Goal: Transaction & Acquisition: Purchase product/service

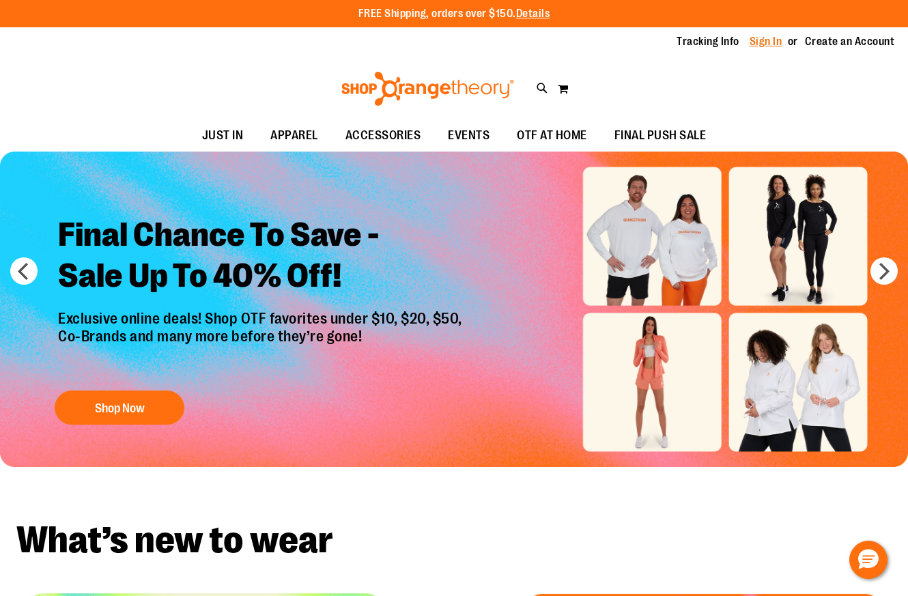
click at [770, 39] on link "Sign In" at bounding box center [765, 41] width 33 height 15
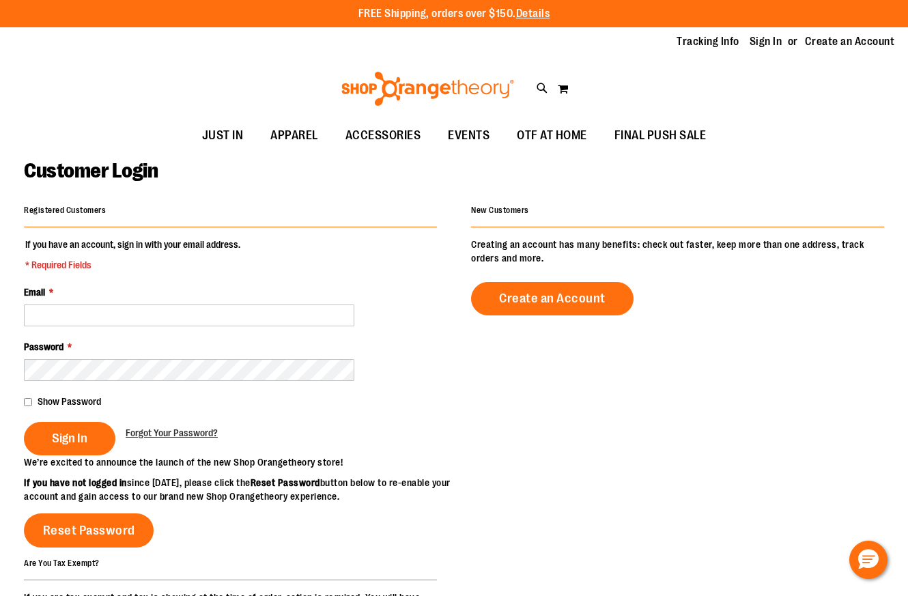
scroll to position [151, 0]
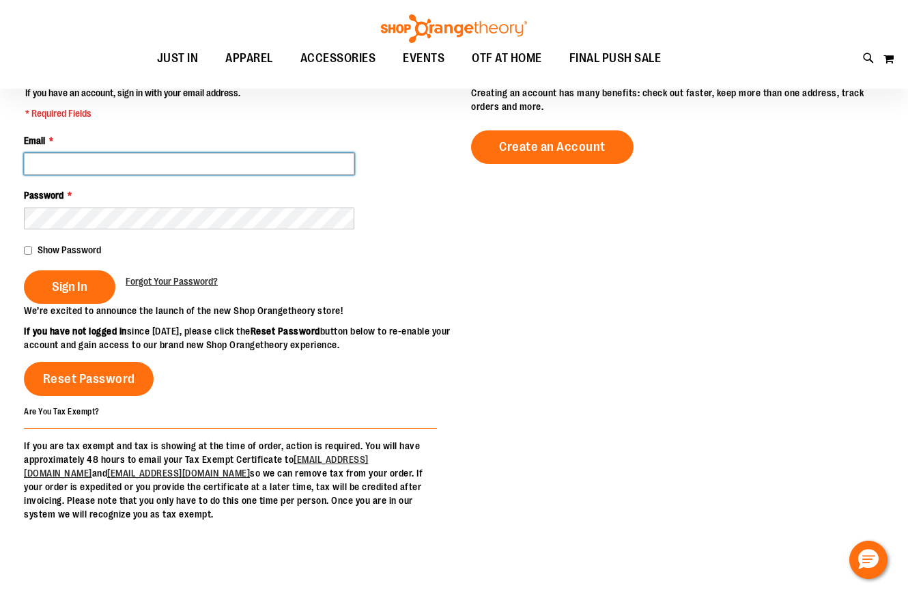
click at [140, 169] on input "Email *" at bounding box center [189, 164] width 330 height 22
type input "**********"
click at [62, 304] on fieldset "**********" at bounding box center [230, 195] width 413 height 218
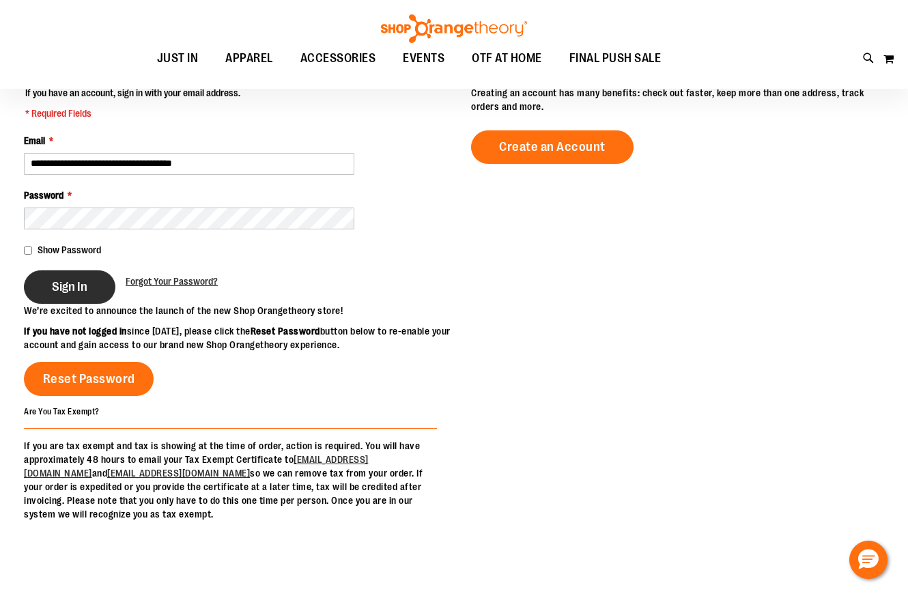
click at [63, 298] on button "Sign In" at bounding box center [69, 286] width 91 height 33
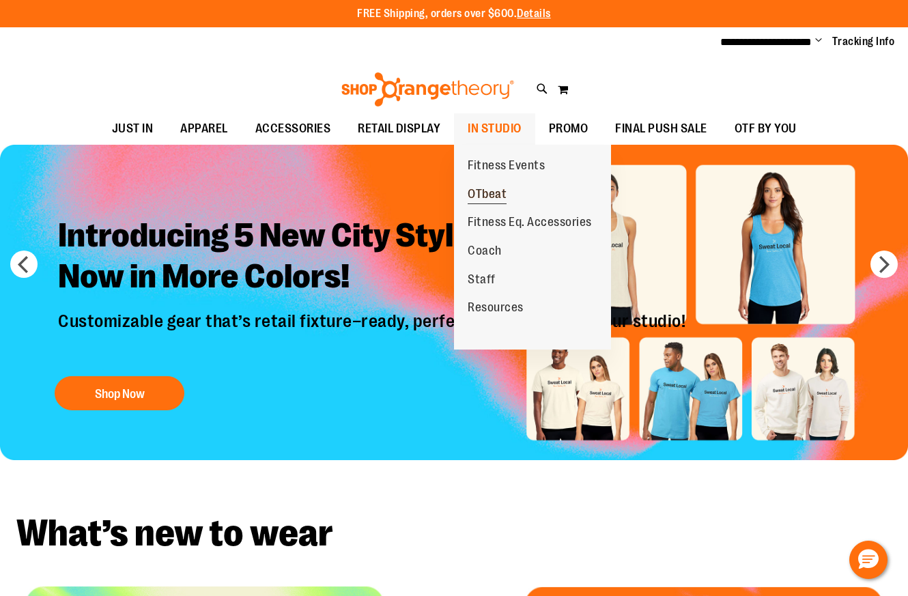
click at [496, 192] on span "OTbeat" at bounding box center [486, 195] width 39 height 17
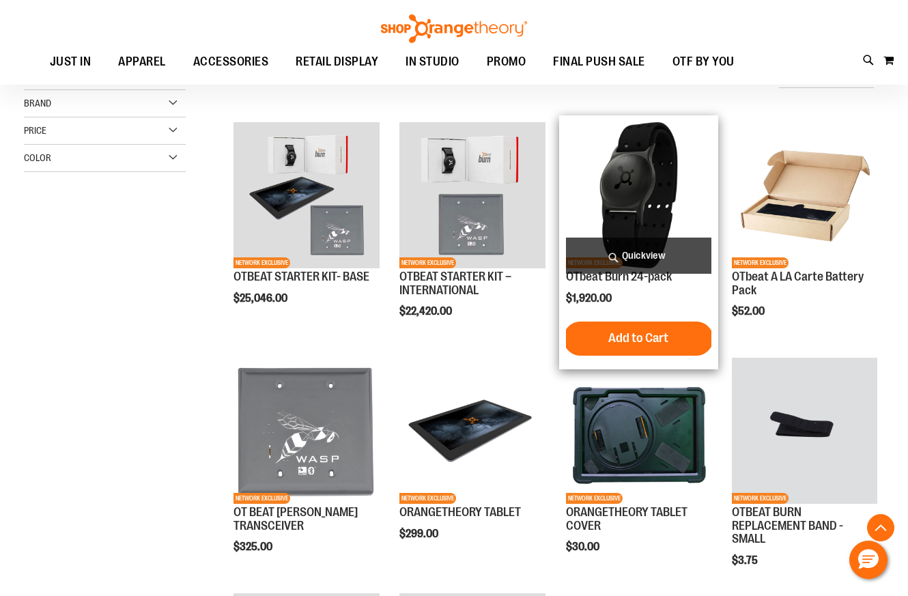
scroll to position [210, 0]
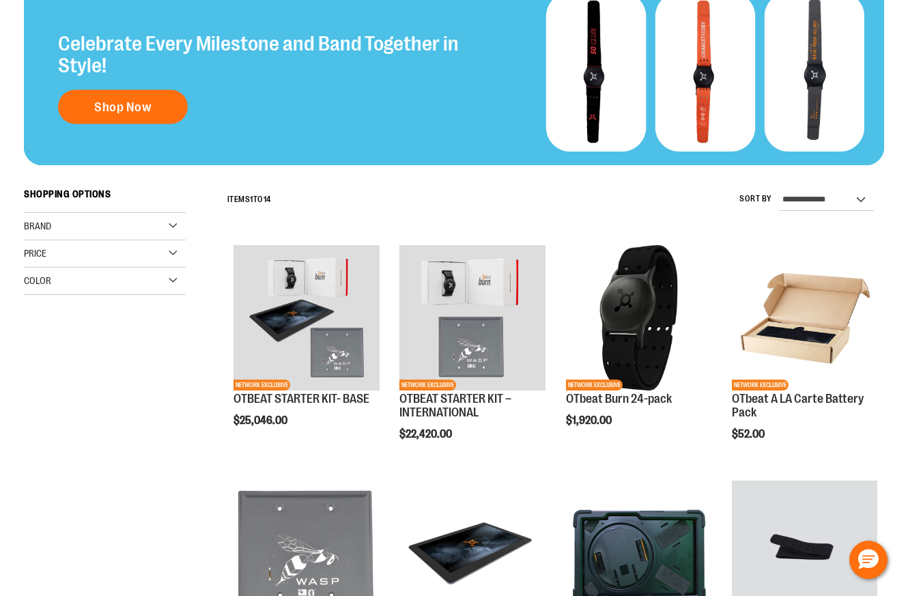
click at [640, 165] on img at bounding box center [454, 71] width 860 height 188
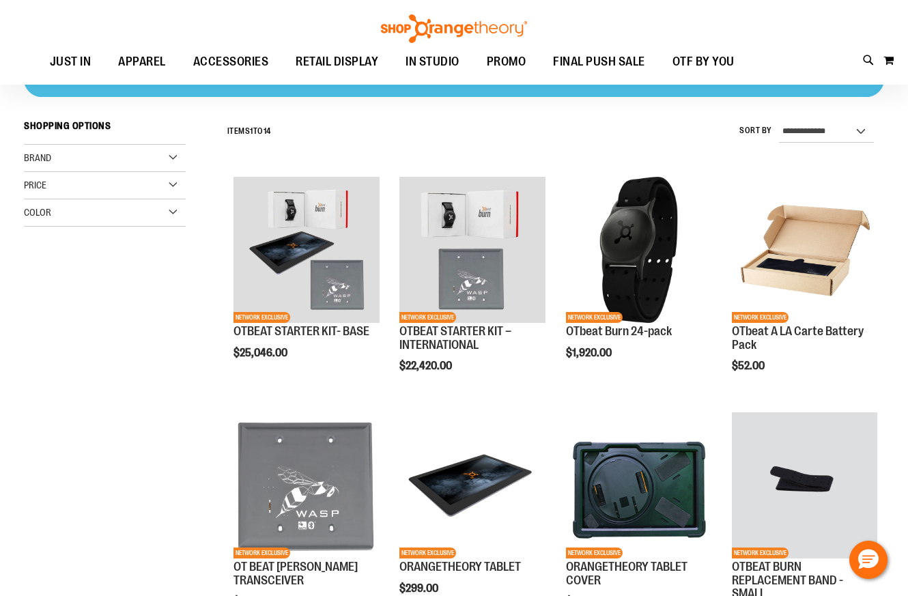
scroll to position [160, 0]
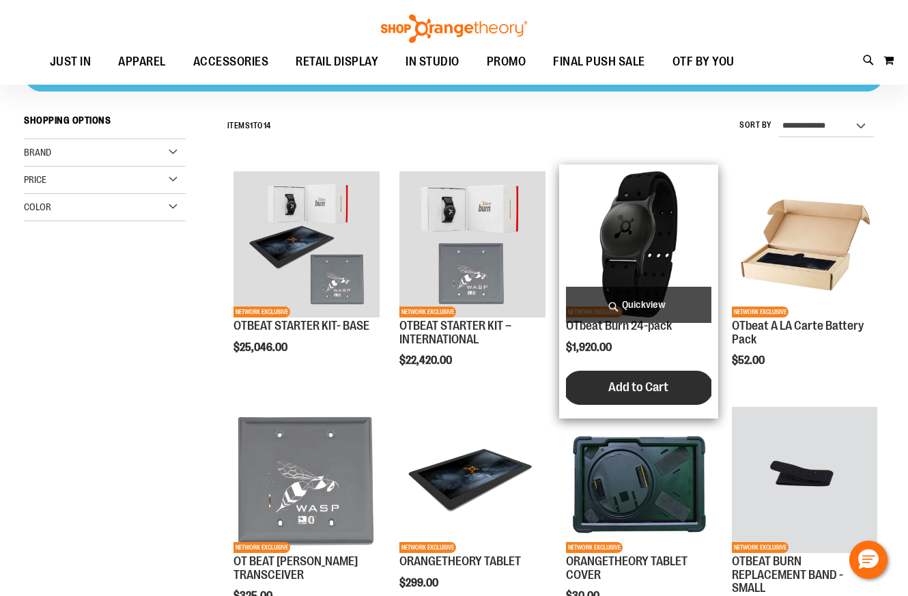
click at [644, 382] on span "Add to Cart" at bounding box center [638, 386] width 60 height 15
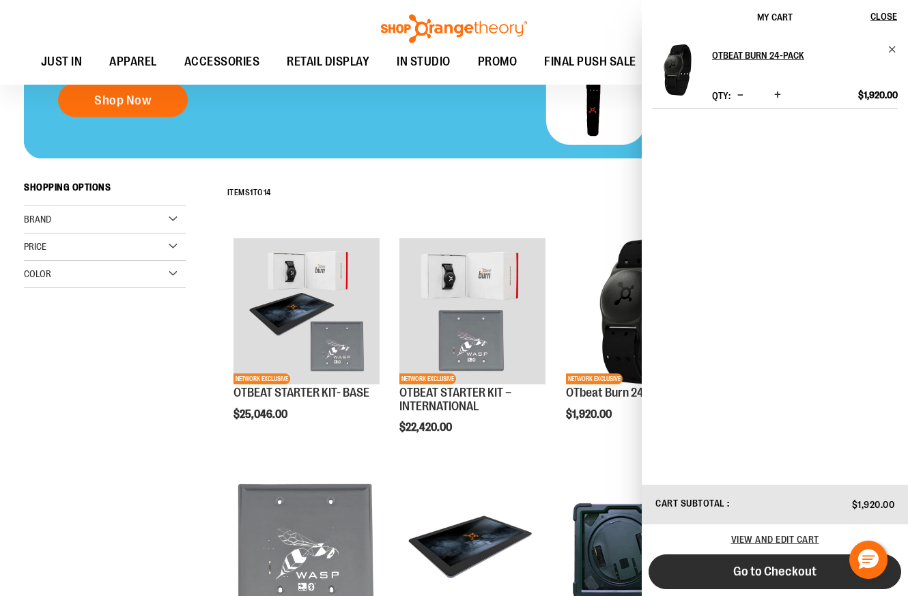
scroll to position [89, 0]
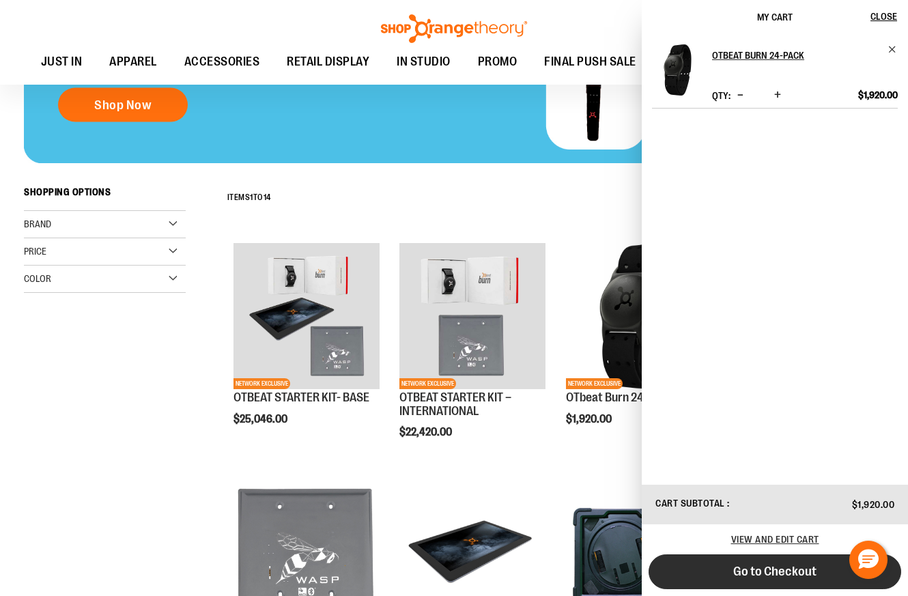
click at [775, 578] on span "Go to Checkout" at bounding box center [774, 571] width 83 height 15
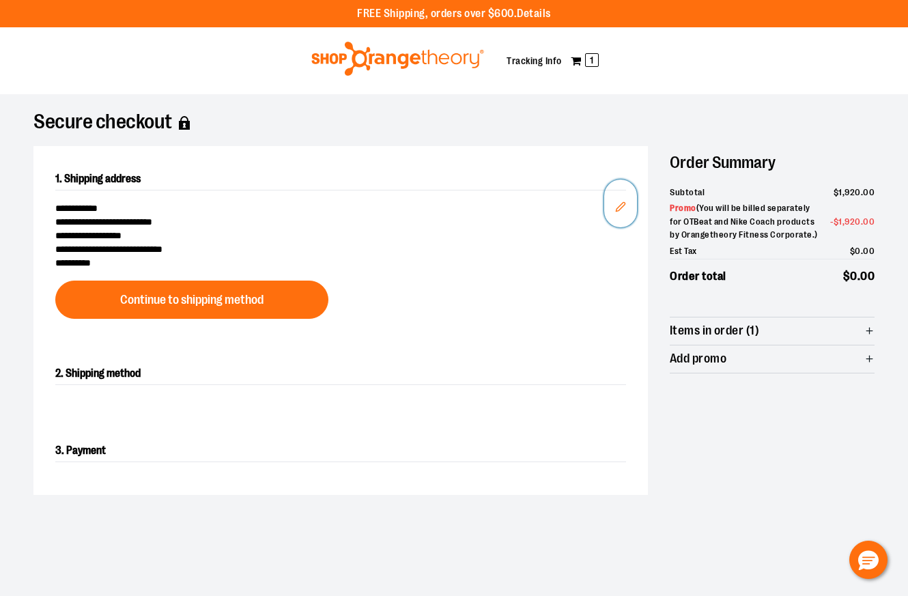
click at [627, 205] on button "Edit" at bounding box center [620, 203] width 33 height 48
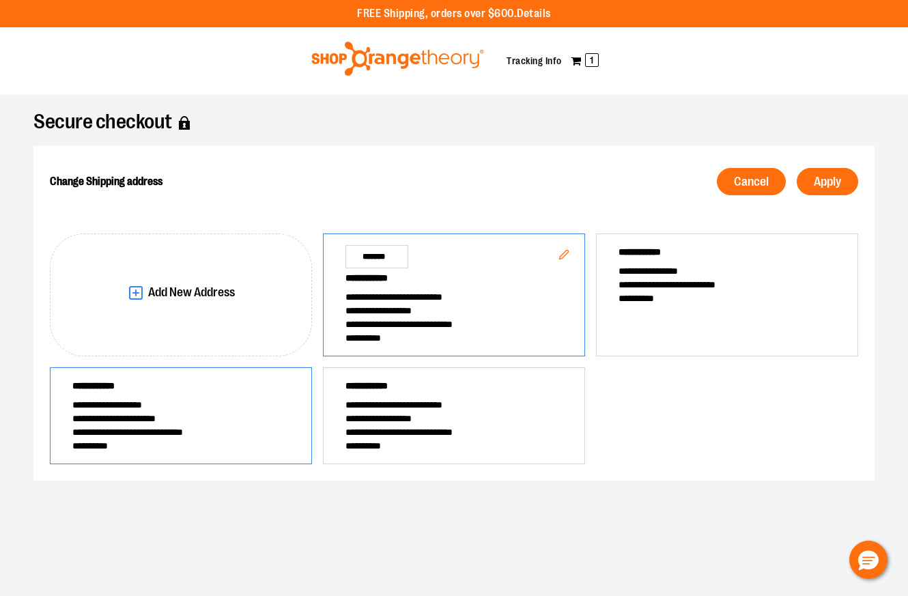
click at [215, 433] on span "**********" at bounding box center [180, 432] width 217 height 14
click at [822, 182] on span "Apply" at bounding box center [826, 181] width 27 height 13
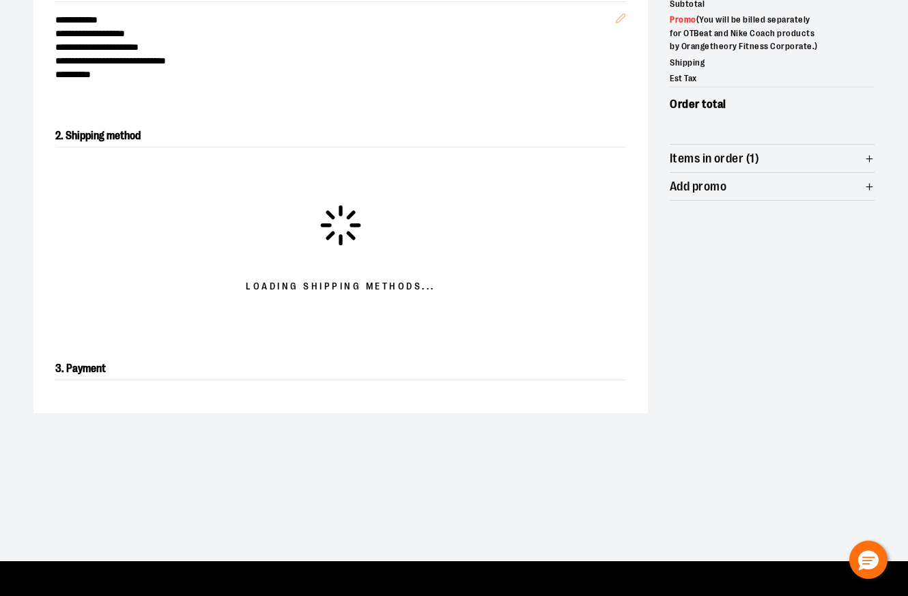
scroll to position [233, 0]
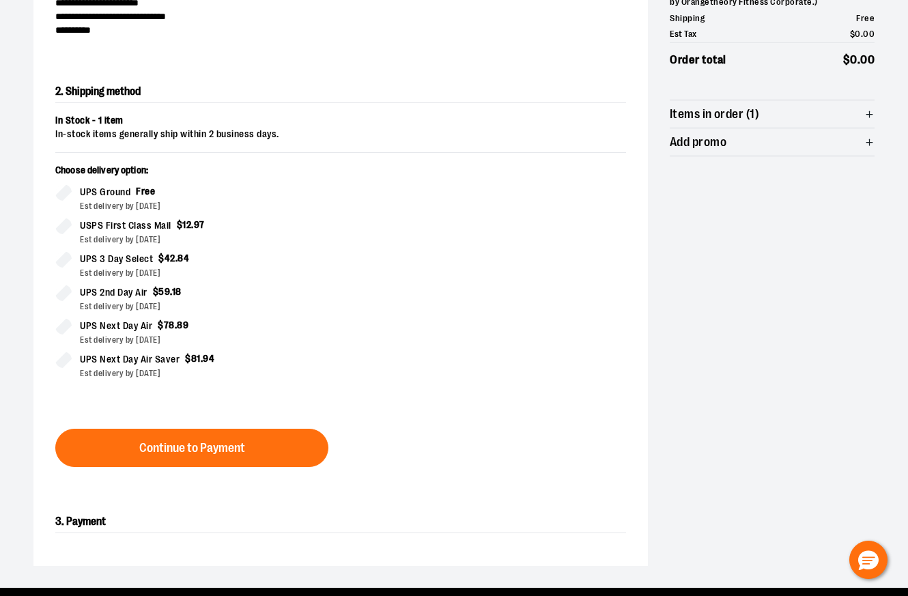
click at [270, 468] on div "2. Shipping method In Stock - 1 item In-stock items generally ship within 2 bus…" at bounding box center [340, 274] width 614 height 430
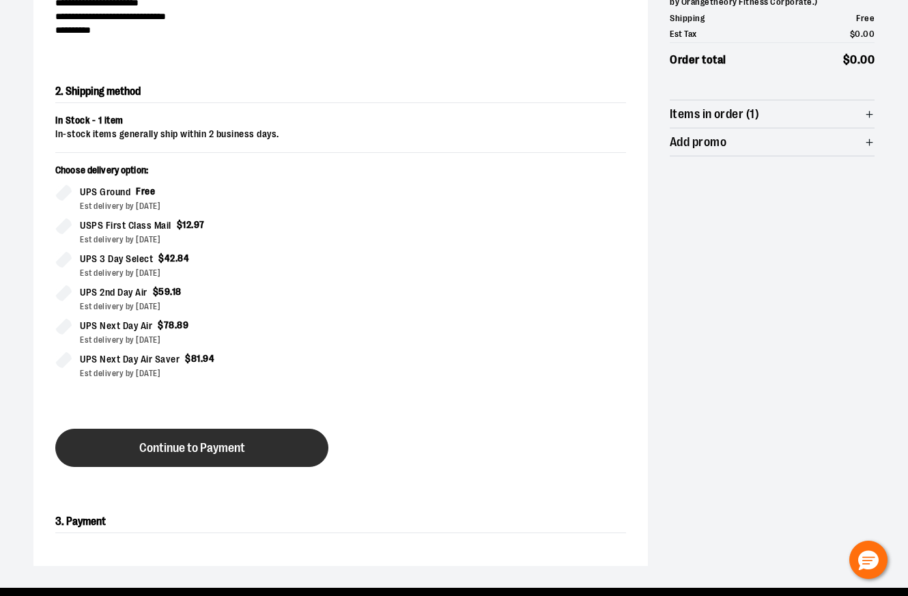
click at [270, 457] on button "Continue to Payment" at bounding box center [191, 448] width 273 height 38
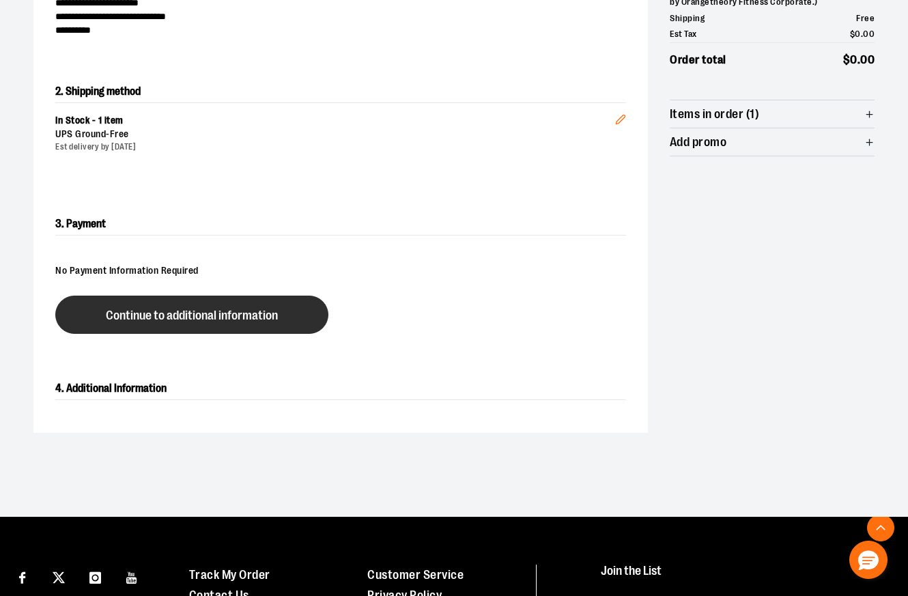
click at [248, 306] on button "Continue to additional information" at bounding box center [191, 314] width 273 height 38
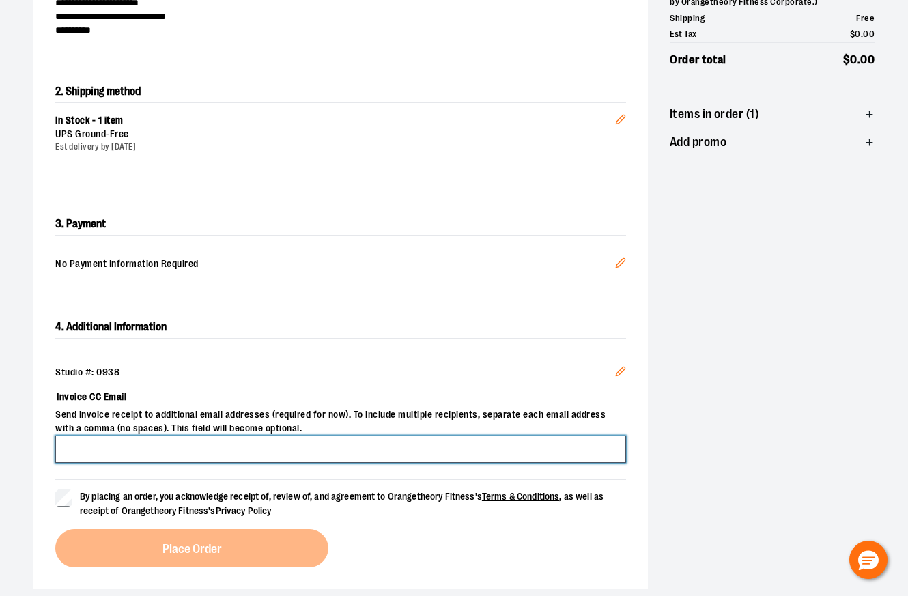
click at [317, 452] on input "Invoice CC Email" at bounding box center [340, 448] width 571 height 27
type input "**********"
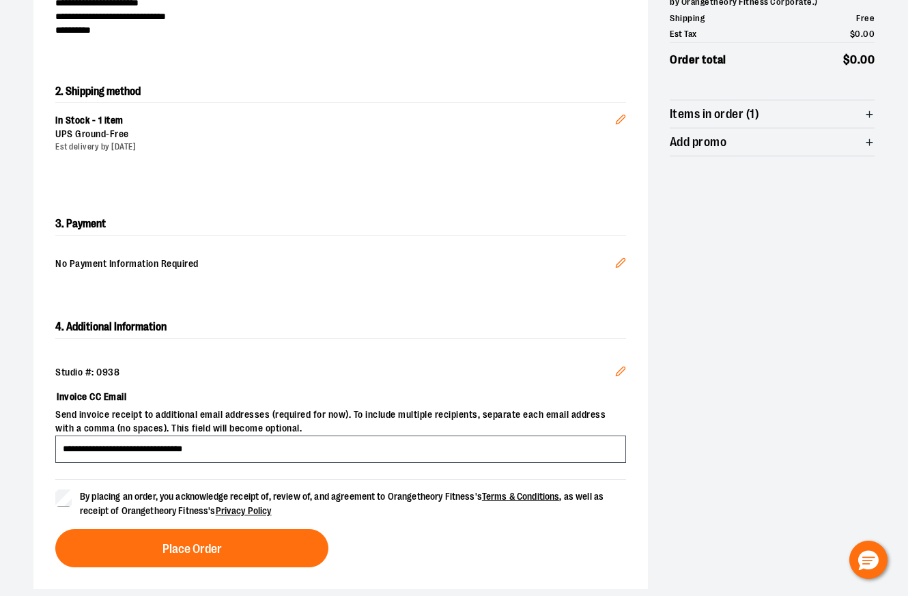
click at [141, 525] on div "By placing an order, you acknowledge receipt of, review of, and agreement to Or…" at bounding box center [340, 523] width 571 height 88
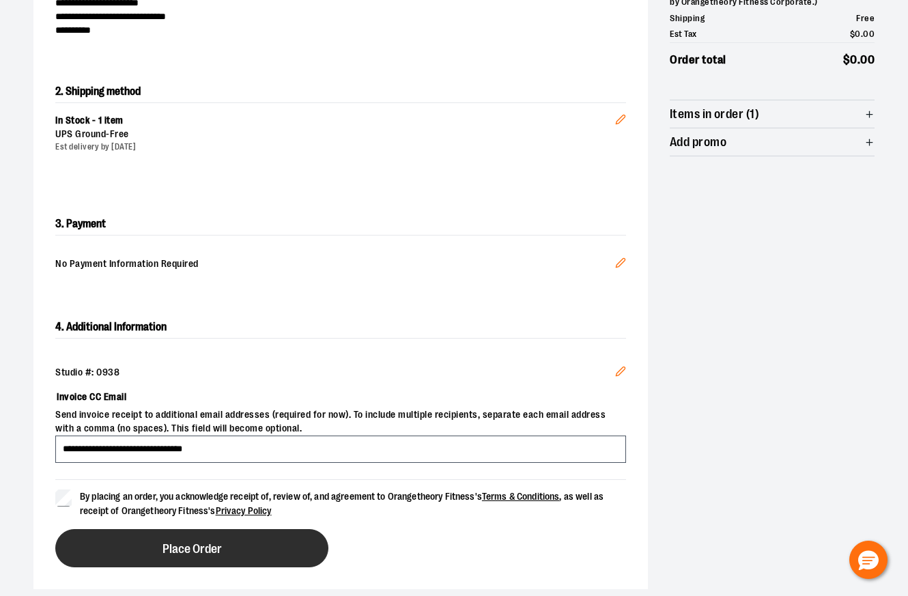
click at [139, 536] on button "Place Order" at bounding box center [191, 548] width 273 height 38
